Goal: Task Accomplishment & Management: Manage account settings

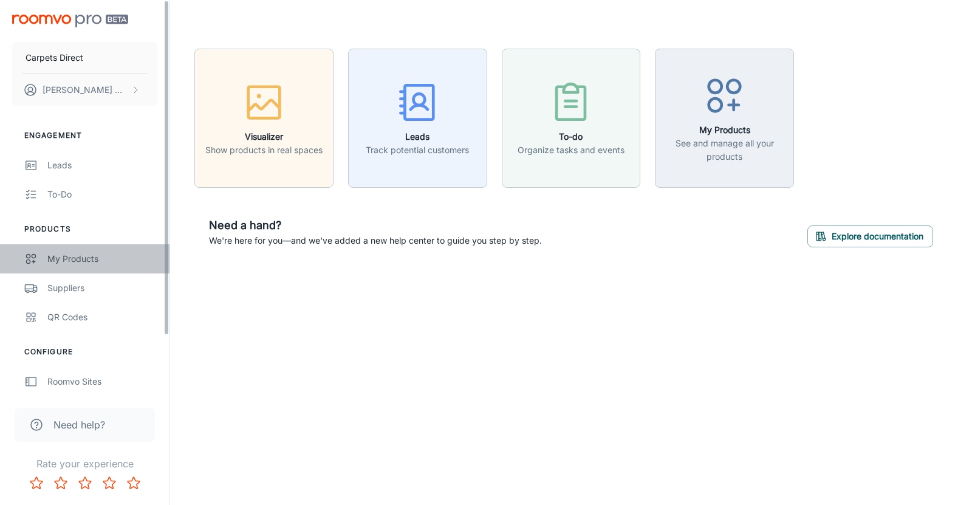
click at [87, 260] on div "My Products" at bounding box center [102, 258] width 110 height 13
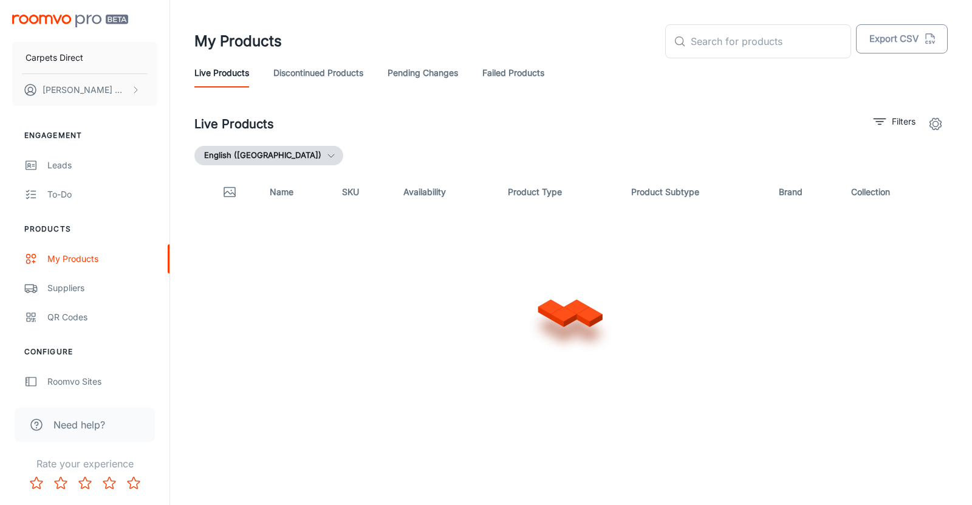
click at [908, 40] on button "Export CSV" at bounding box center [902, 38] width 92 height 29
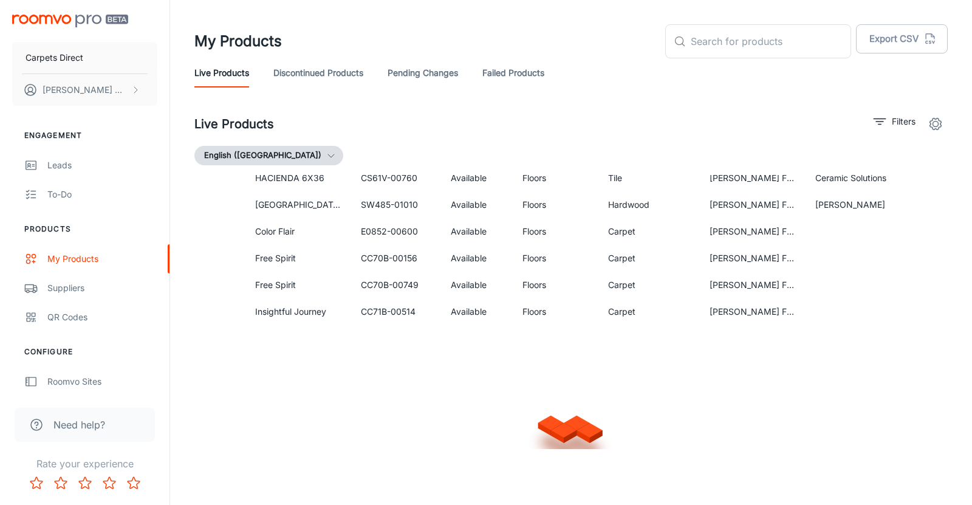
scroll to position [816, 0]
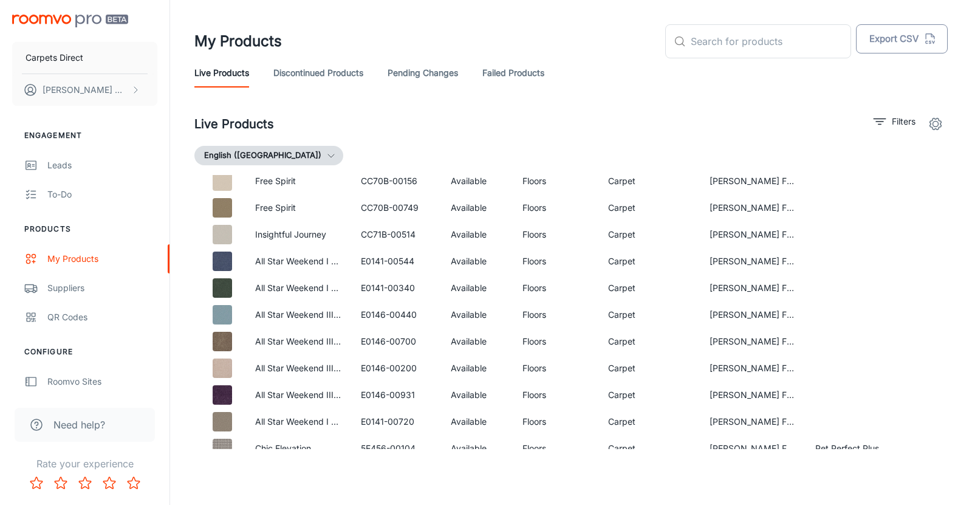
click at [902, 43] on button "Export CSV" at bounding box center [902, 38] width 92 height 29
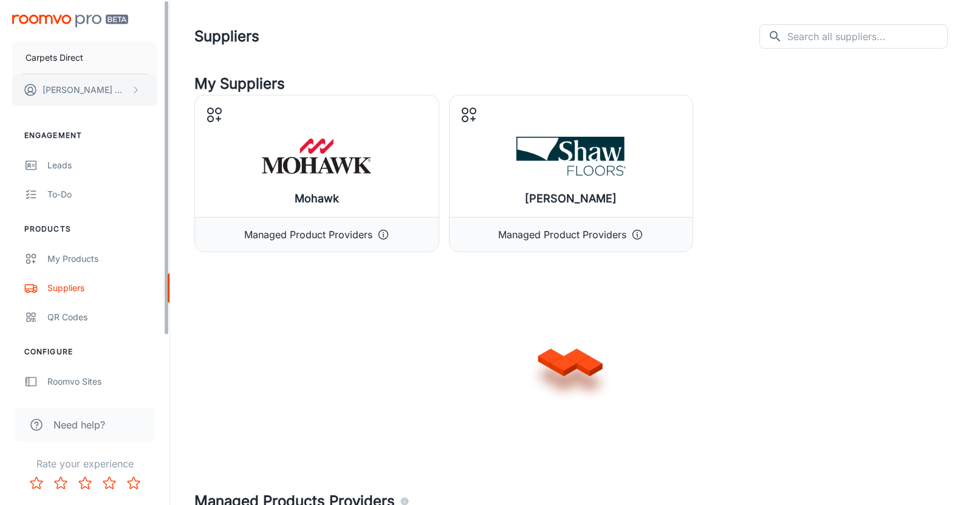
click at [120, 90] on button "[PERSON_NAME]" at bounding box center [84, 90] width 145 height 32
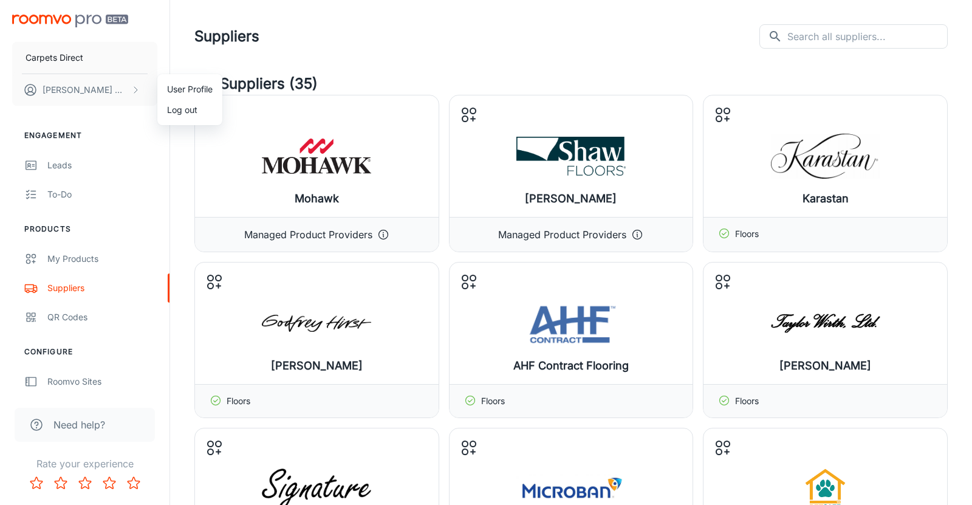
click at [177, 112] on li "Log out" at bounding box center [189, 110] width 65 height 21
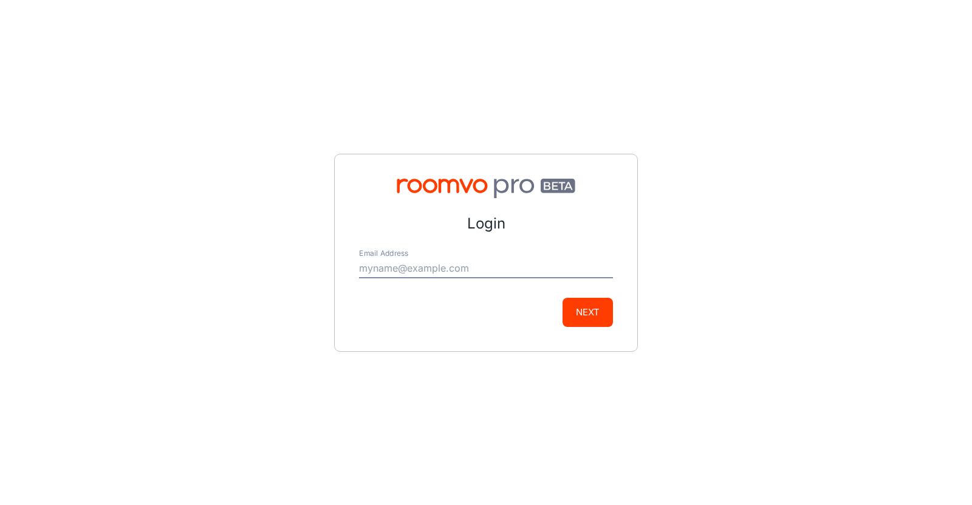
click at [523, 267] on input "Email Address" at bounding box center [486, 268] width 254 height 19
